Goal: Information Seeking & Learning: Learn about a topic

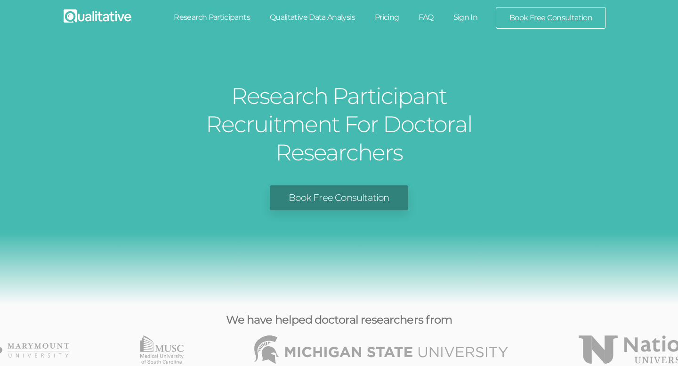
click at [230, 14] on link "Research Participants" at bounding box center [212, 17] width 96 height 21
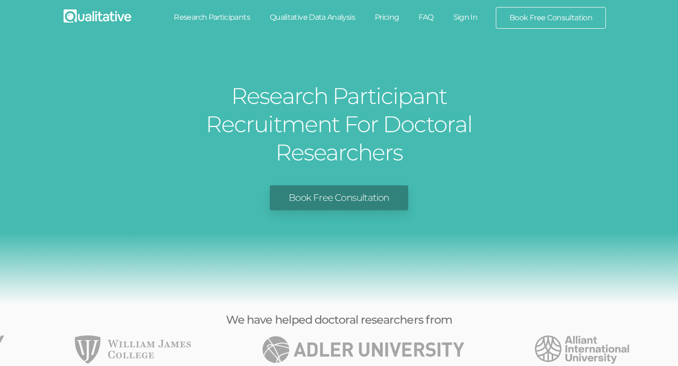
click at [230, 15] on link "Research Participants" at bounding box center [212, 17] width 96 height 21
